Goal: Task Accomplishment & Management: Use online tool/utility

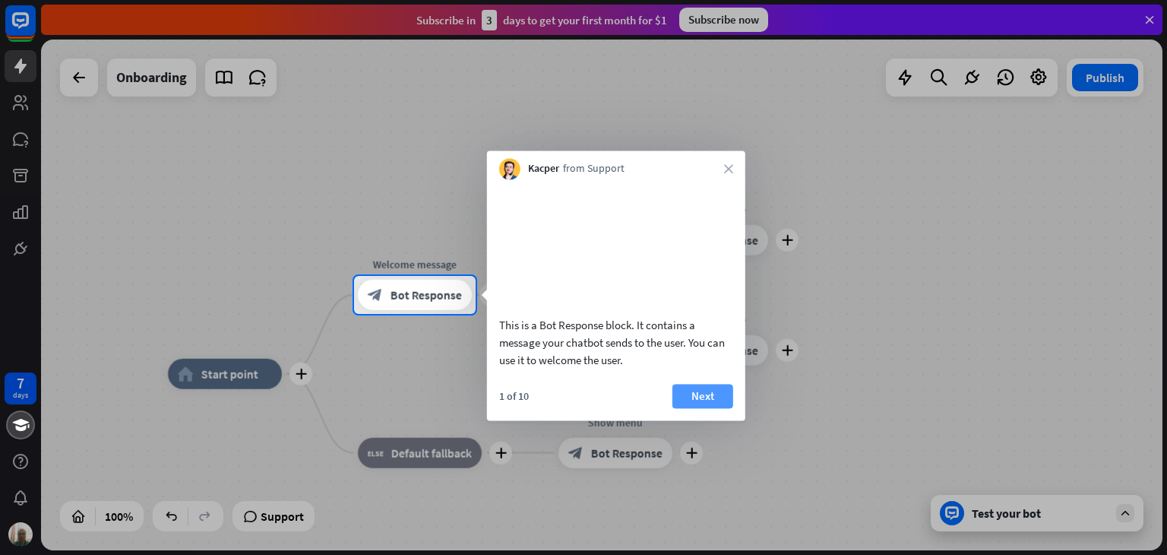
click at [687, 406] on button "Next" at bounding box center [702, 396] width 61 height 24
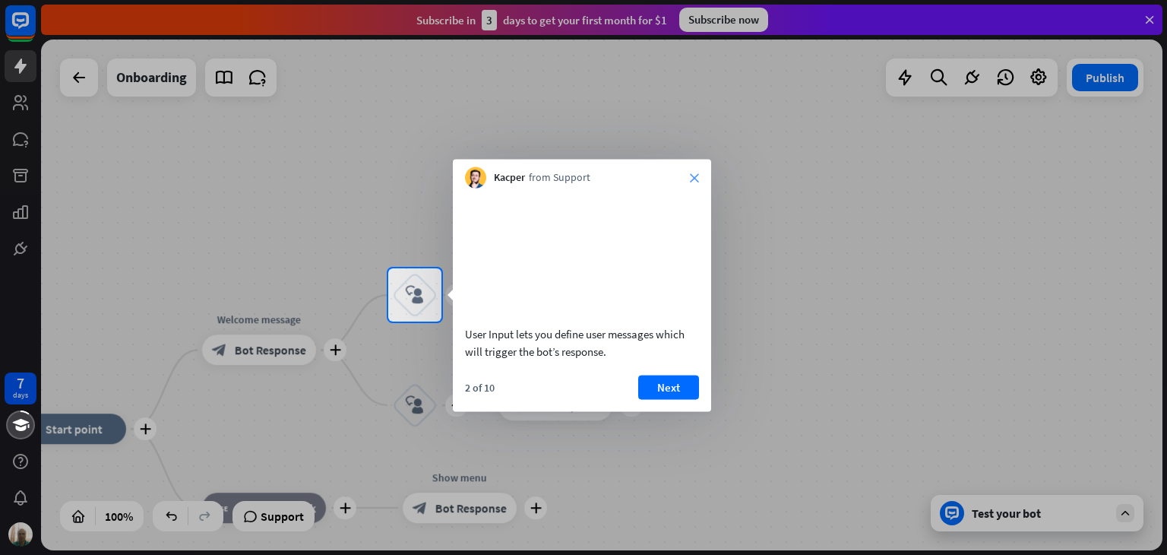
click at [694, 175] on icon "close" at bounding box center [694, 177] width 9 height 9
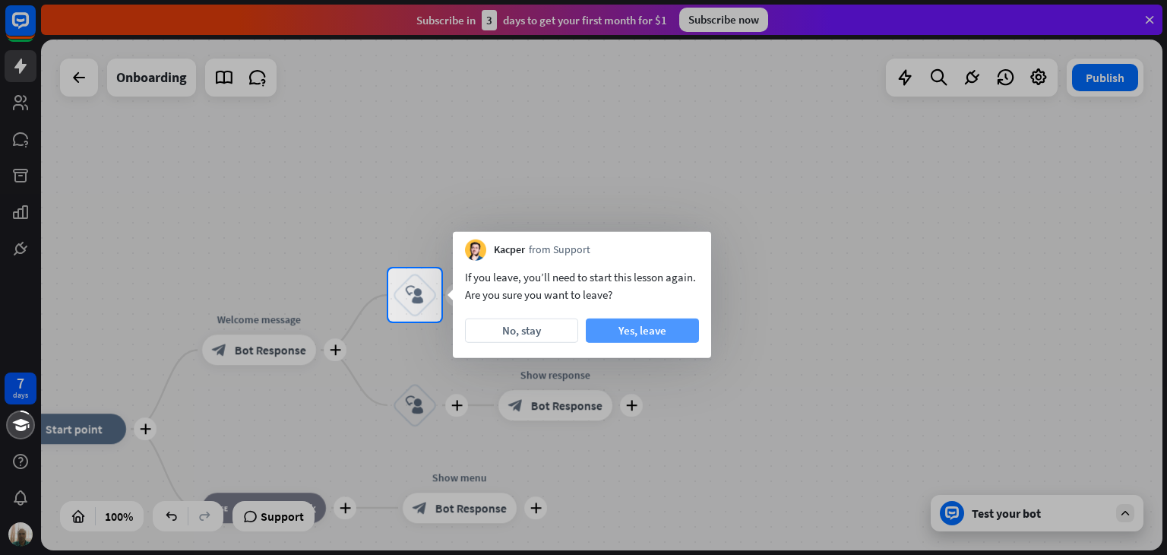
click at [655, 329] on button "Yes, leave" at bounding box center [642, 330] width 113 height 24
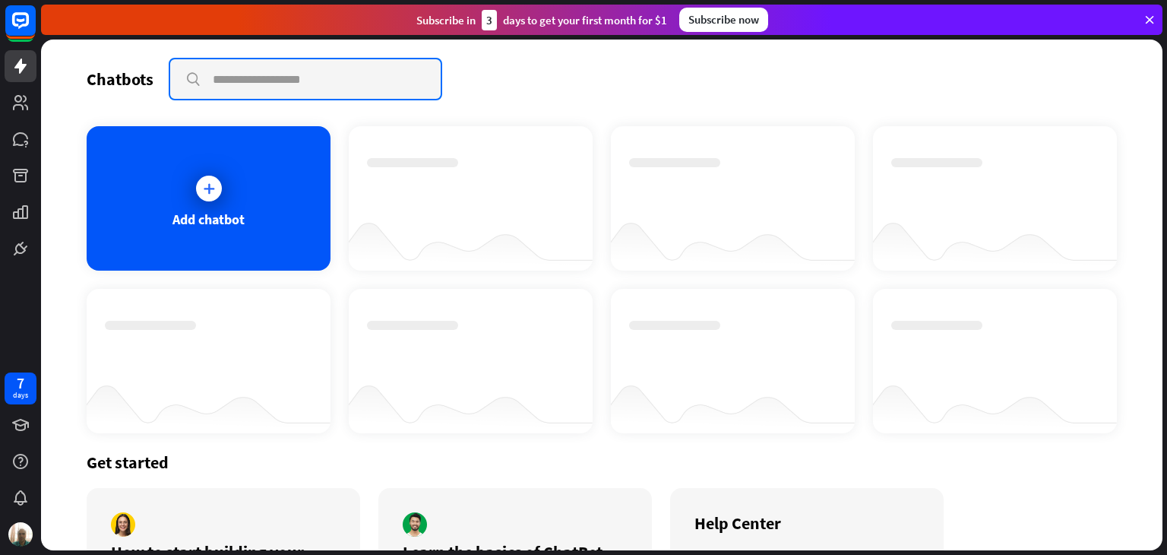
click at [241, 75] on input "text" at bounding box center [305, 79] width 270 height 40
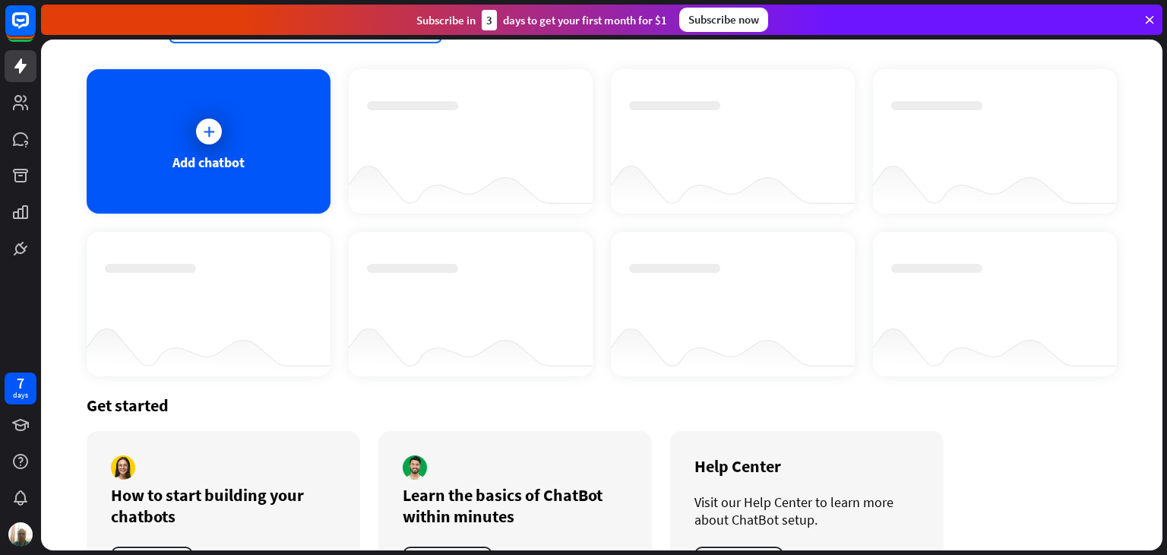
scroll to position [122, 0]
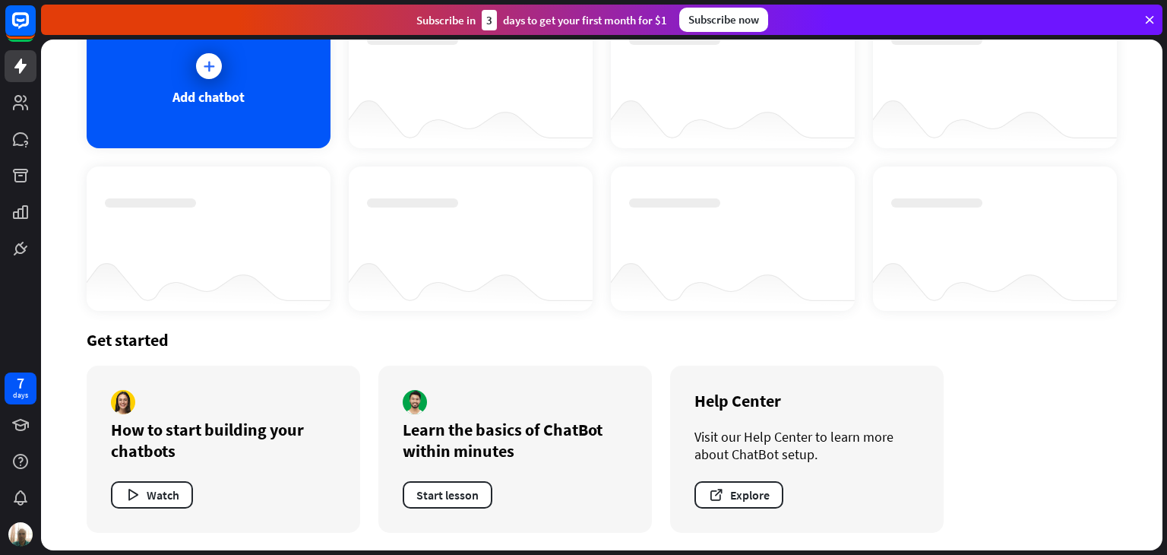
click at [421, 102] on div at bounding box center [471, 118] width 244 height 58
click at [213, 65] on icon at bounding box center [208, 65] width 15 height 15
